Goal: Navigation & Orientation: Understand site structure

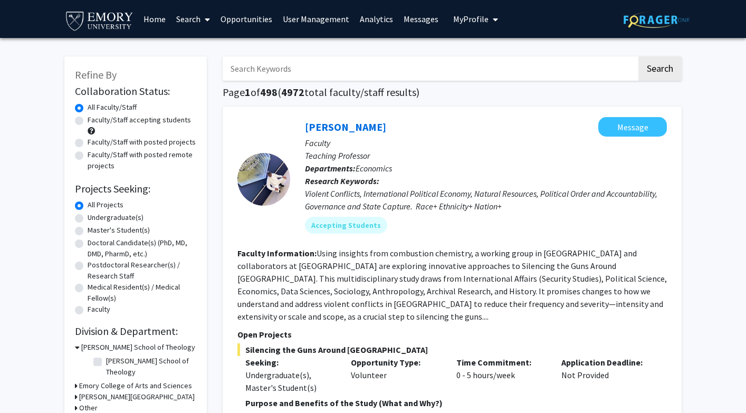
click at [336, 21] on link "User Management" at bounding box center [315, 19] width 77 height 37
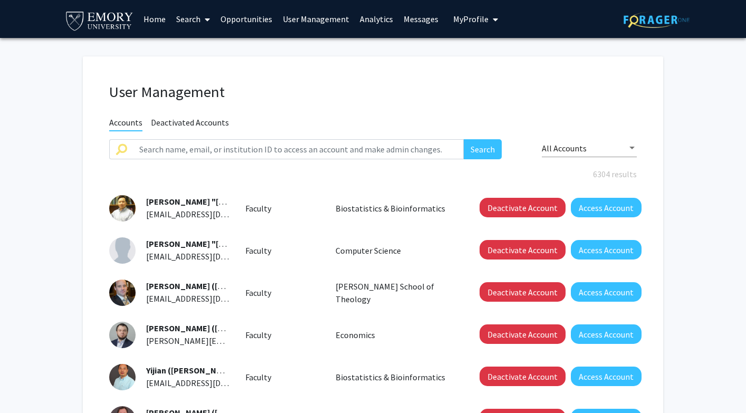
click at [371, 20] on link "Analytics" at bounding box center [376, 19] width 44 height 37
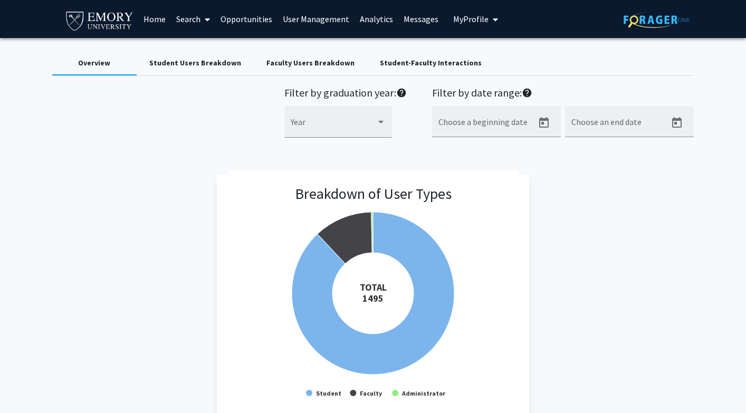
click at [412, 18] on link "Messages" at bounding box center [420, 19] width 45 height 37
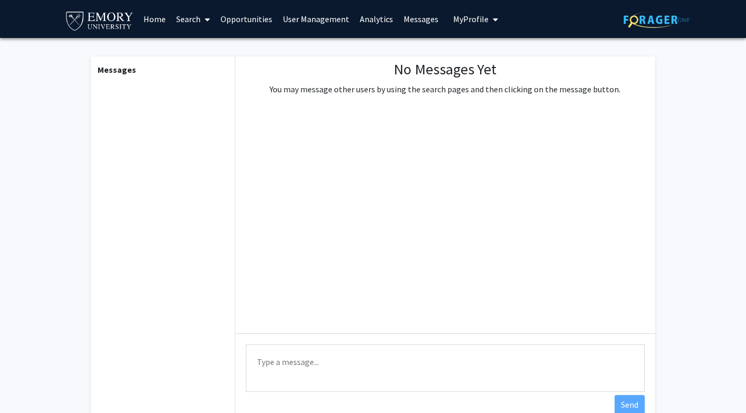
click at [469, 22] on span "My Profile" at bounding box center [470, 19] width 35 height 11
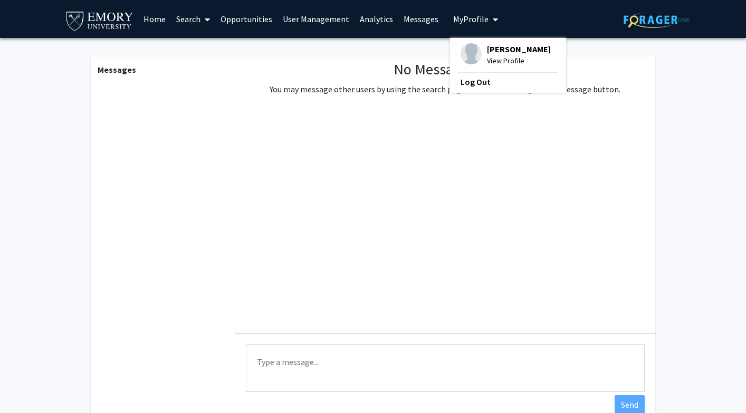
click at [253, 20] on link "Opportunities" at bounding box center [246, 19] width 62 height 37
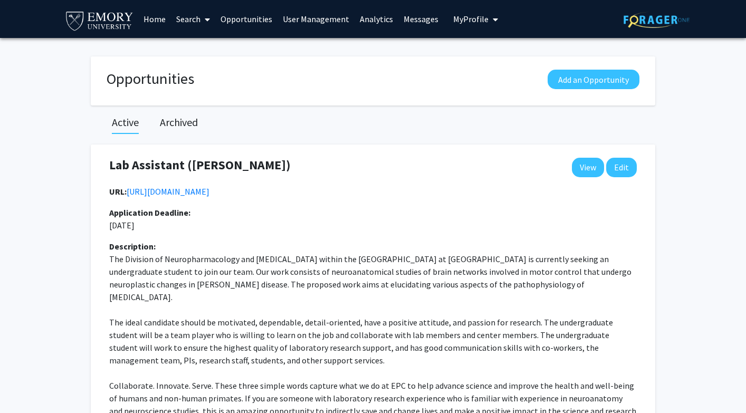
click at [150, 22] on link "Home" at bounding box center [154, 19] width 33 height 37
